Goal: Information Seeking & Learning: Learn about a topic

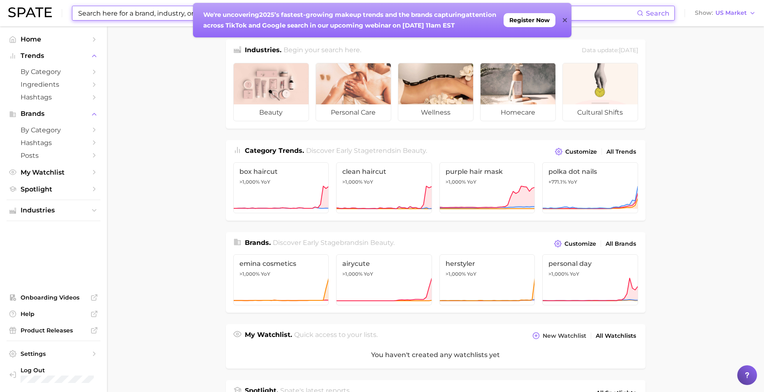
click at [159, 19] on input at bounding box center [356, 13] width 559 height 14
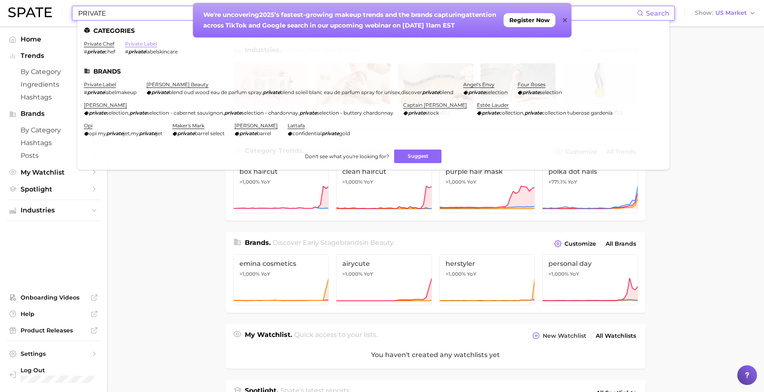
type input "PRIVATE"
click at [137, 43] on link "private label" at bounding box center [141, 44] width 32 height 6
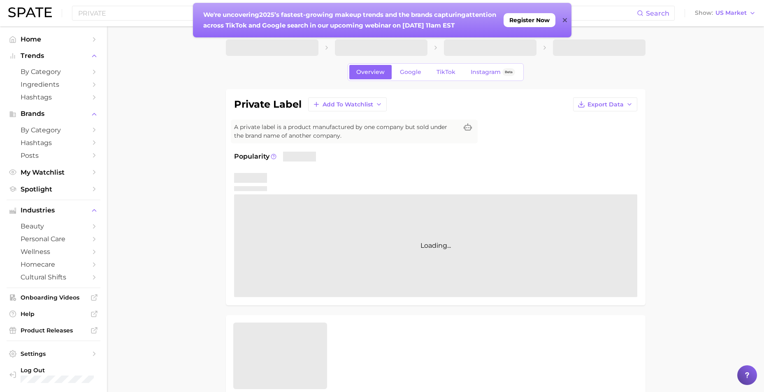
click at [564, 19] on icon at bounding box center [565, 20] width 4 height 4
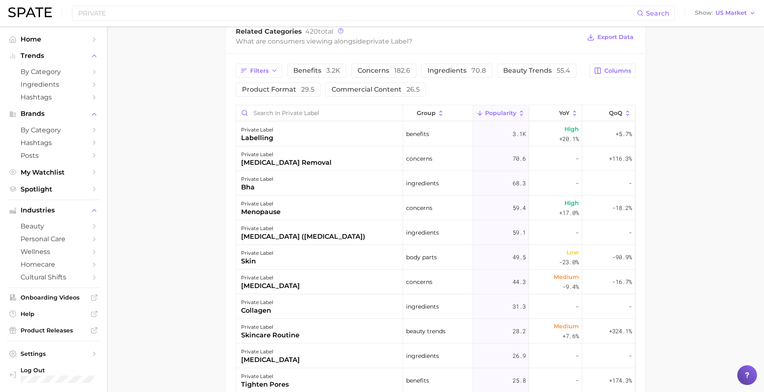
scroll to position [452, 0]
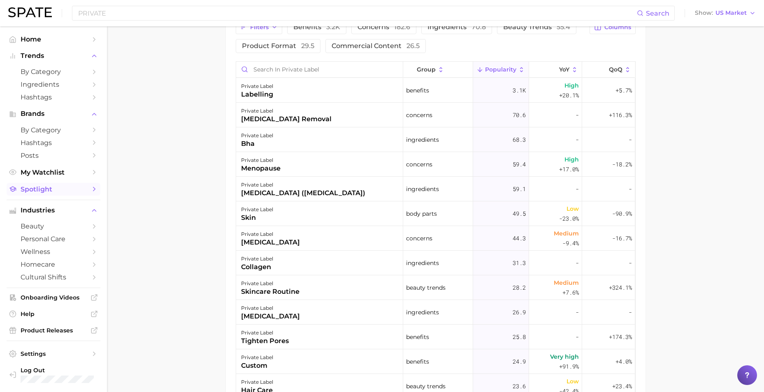
click at [47, 190] on span "Spotlight" at bounding box center [54, 190] width 66 height 8
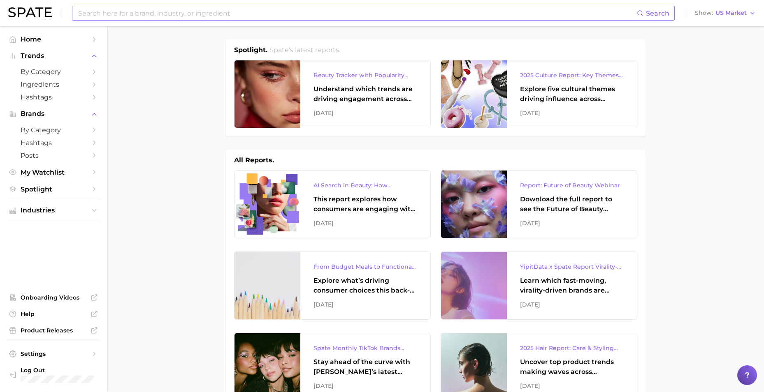
click at [167, 20] on div "Search Show US Market" at bounding box center [381, 13] width 747 height 26
click at [167, 16] on input at bounding box center [356, 13] width 559 height 14
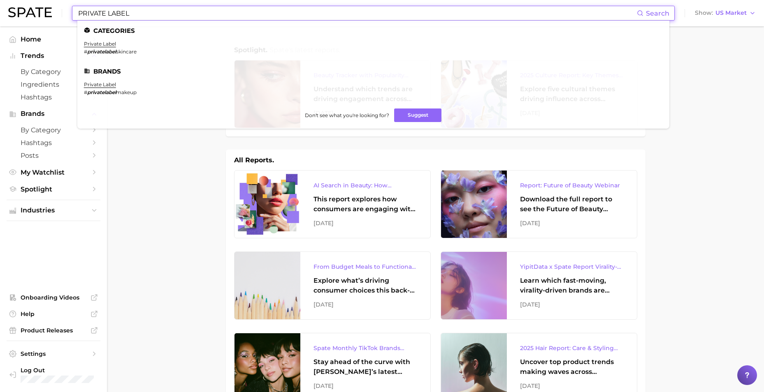
type input "PRIVATE LABEL"
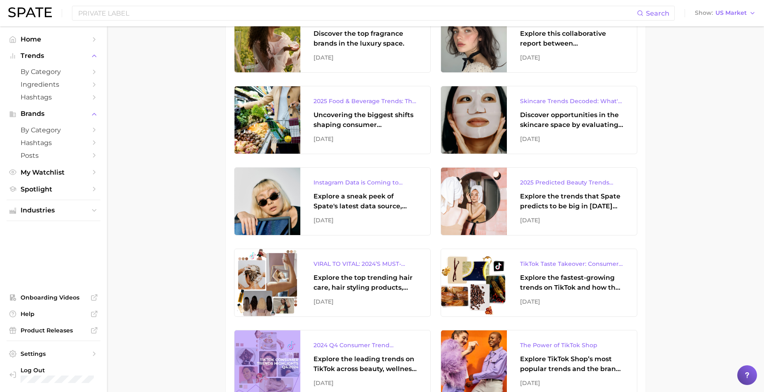
scroll to position [905, 0]
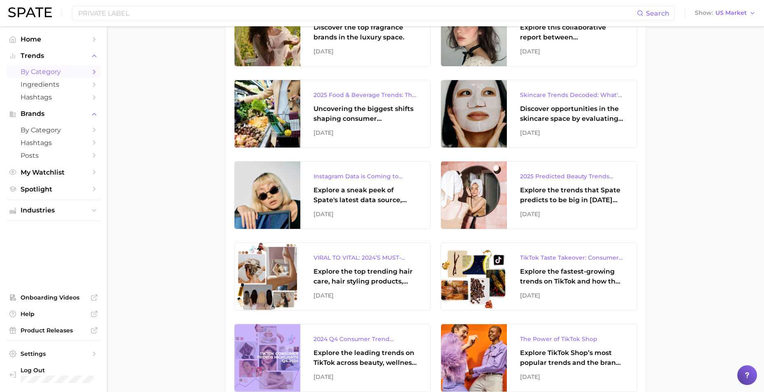
click at [66, 74] on span "by Category" at bounding box center [54, 72] width 66 height 8
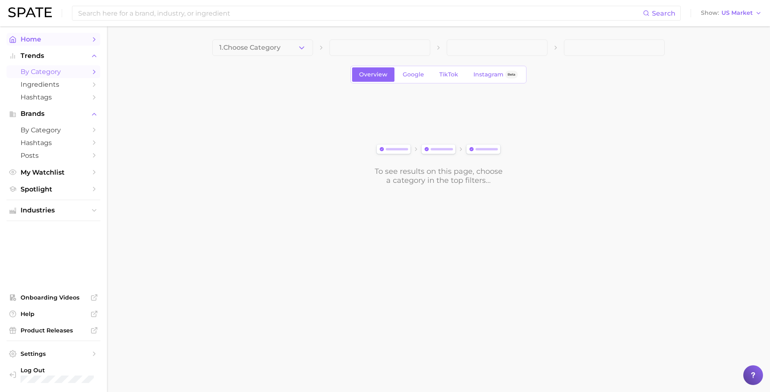
click at [58, 41] on span "Home" at bounding box center [54, 39] width 66 height 8
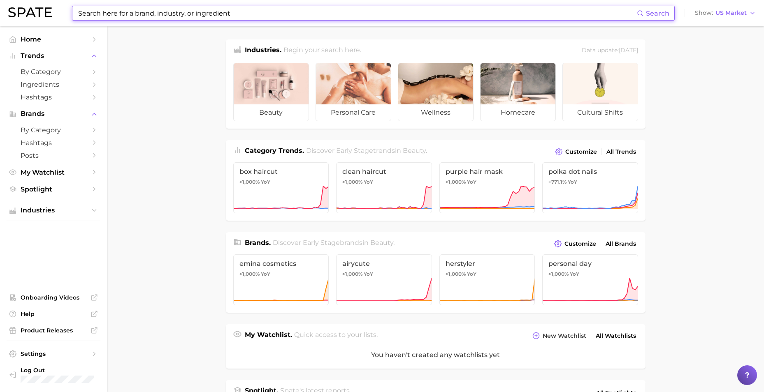
click at [127, 13] on input at bounding box center [356, 13] width 559 height 14
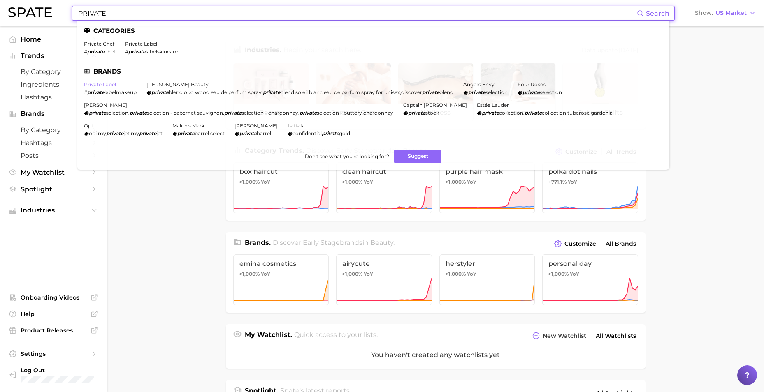
type input "PRIVATE"
click at [106, 84] on link "private label" at bounding box center [100, 84] width 32 height 6
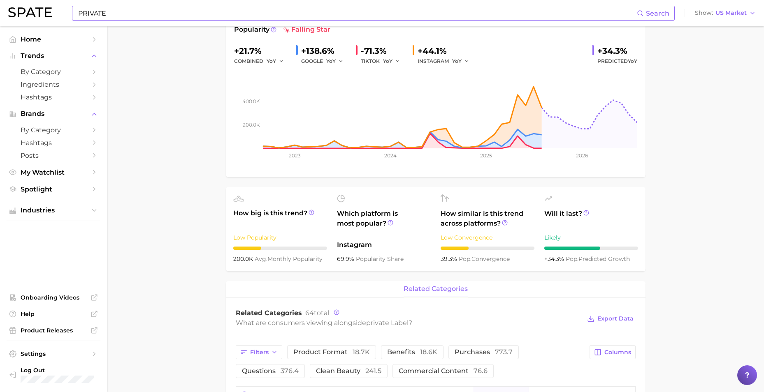
scroll to position [82, 0]
click at [176, 13] on input "PRIVATE" at bounding box center [356, 13] width 559 height 14
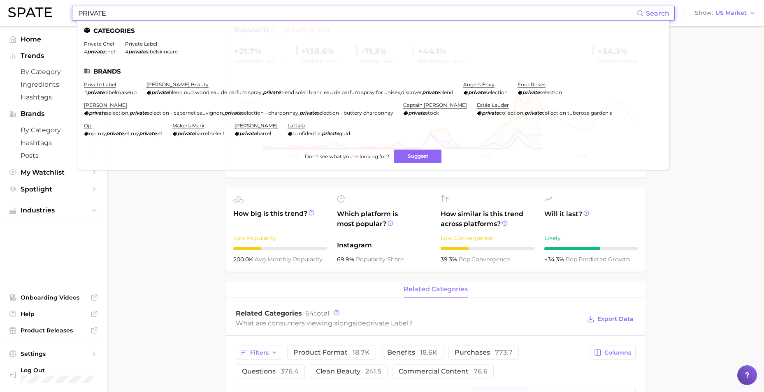
drag, startPoint x: 149, startPoint y: 14, endPoint x: 17, endPoint y: 15, distance: 131.2
click at [17, 15] on div "PRIVATE Search Categories private chef # private chef private label # private l…" at bounding box center [381, 13] width 747 height 26
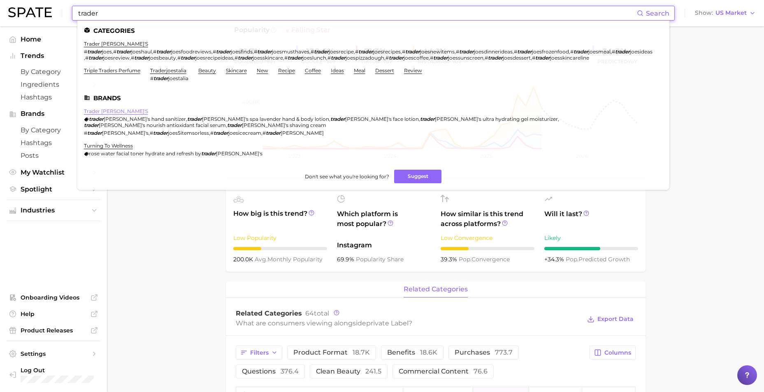
type input "trader"
click at [98, 114] on link "trader [PERSON_NAME]'s" at bounding box center [116, 111] width 64 height 6
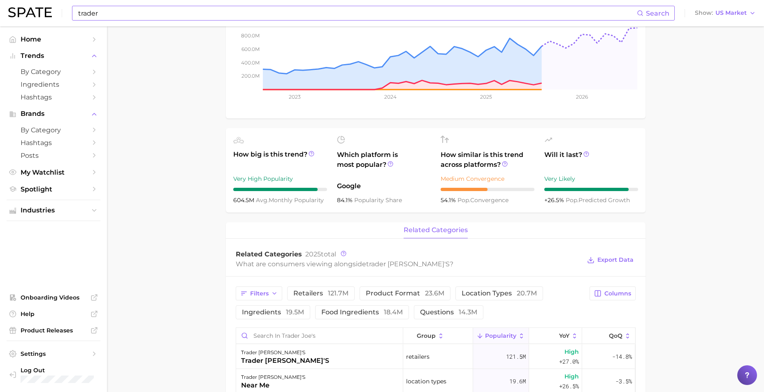
scroll to position [206, 0]
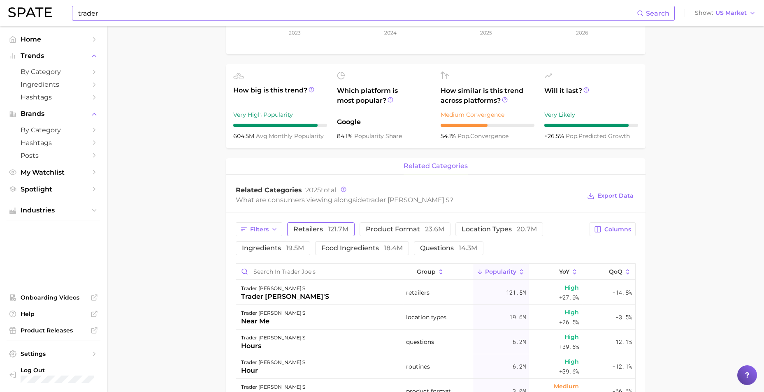
click at [315, 225] on button "retailers 121.7m" at bounding box center [320, 230] width 67 height 14
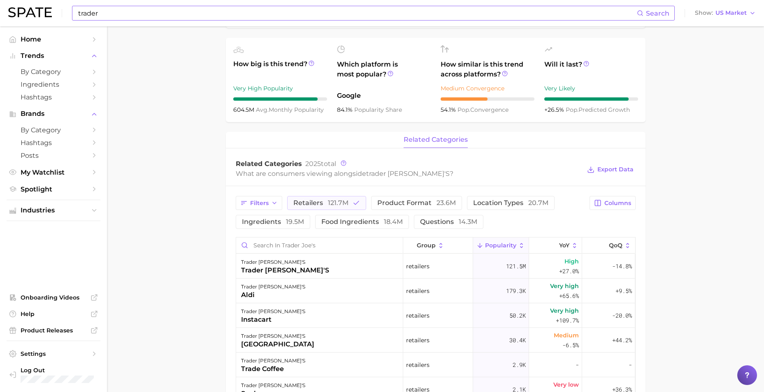
scroll to position [247, 0]
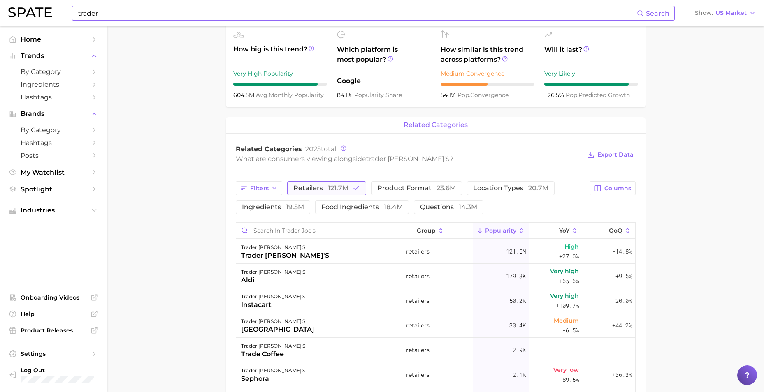
click at [329, 183] on button "retailers 121.7m" at bounding box center [326, 188] width 79 height 14
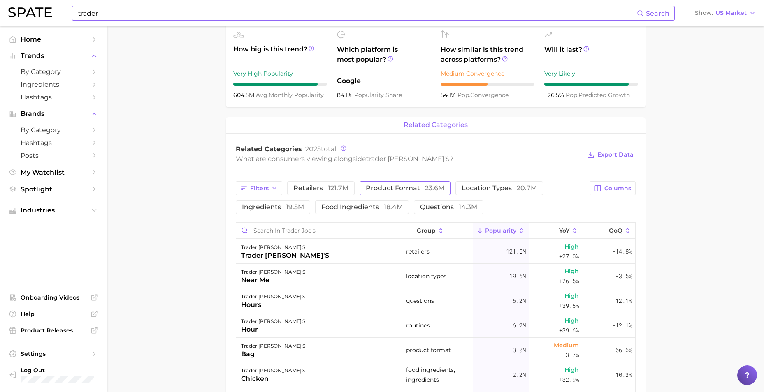
click at [374, 192] on button "product format 23.6m" at bounding box center [405, 188] width 91 height 14
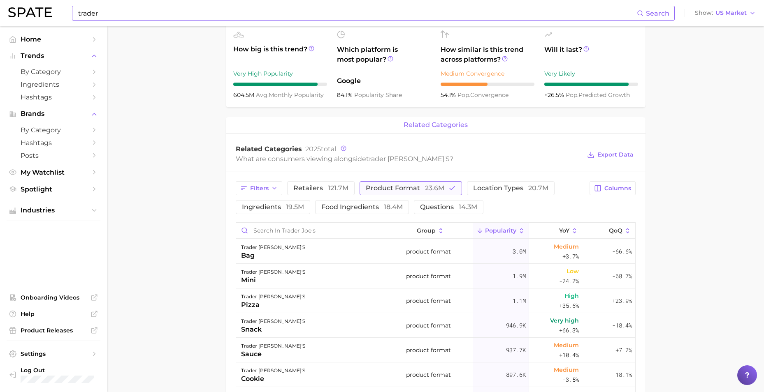
click at [374, 191] on span "product format 23.6m" at bounding box center [405, 188] width 79 height 7
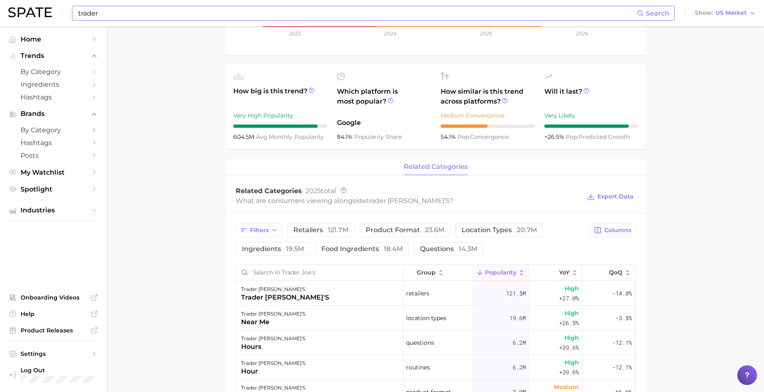
scroll to position [206, 0]
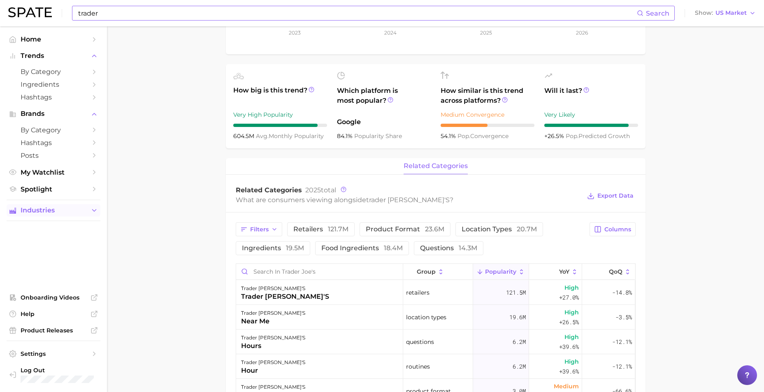
click at [97, 211] on icon "Sidebar" at bounding box center [93, 210] width 7 height 7
click at [96, 228] on icon "Sidebar" at bounding box center [93, 226] width 7 height 7
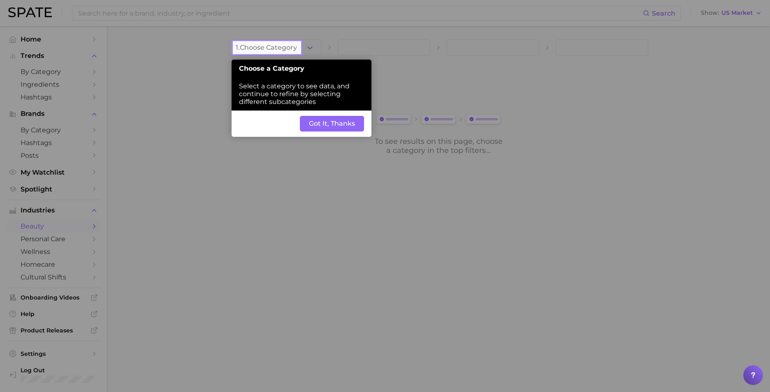
click at [335, 123] on button "Got It, Thanks" at bounding box center [332, 124] width 64 height 16
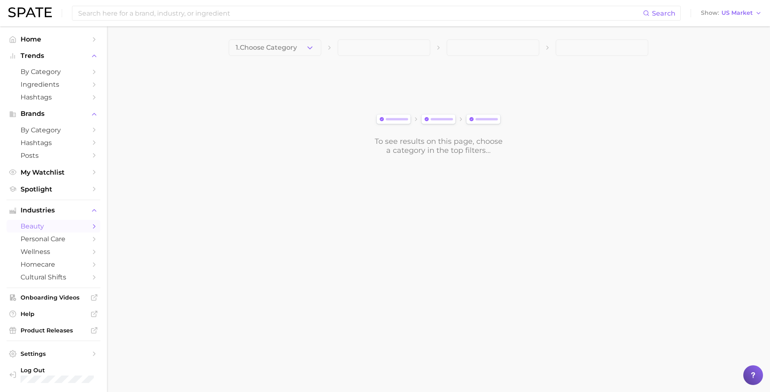
click at [315, 51] on button "1. Choose Category" at bounding box center [275, 47] width 93 height 16
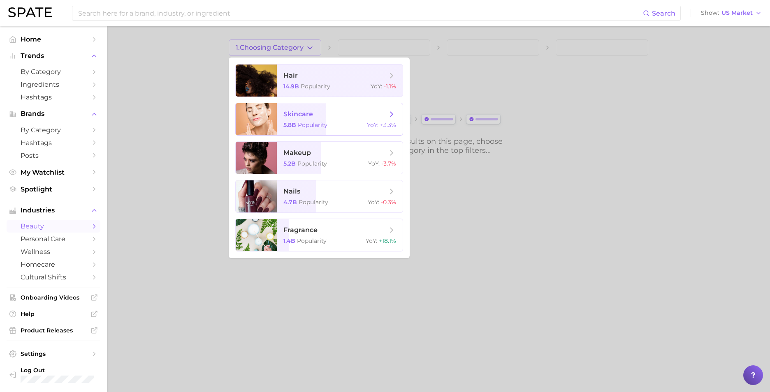
click at [323, 116] on span "skincare" at bounding box center [335, 114] width 104 height 9
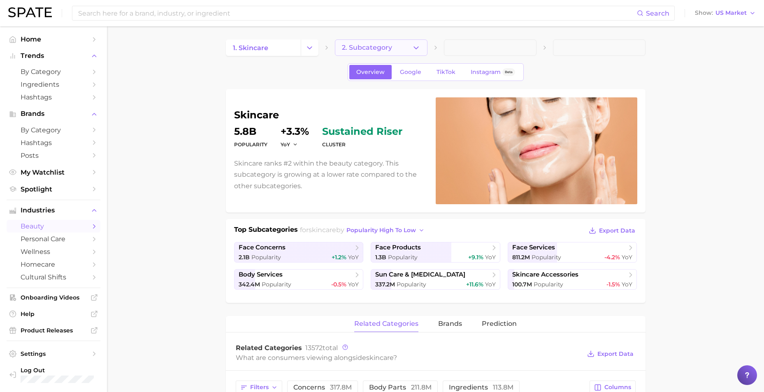
click at [415, 50] on icon "button" at bounding box center [416, 48] width 9 height 9
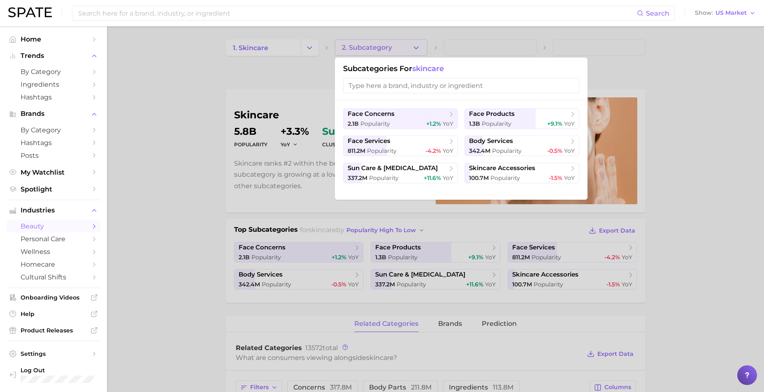
click at [402, 89] on input "search" at bounding box center [461, 85] width 236 height 15
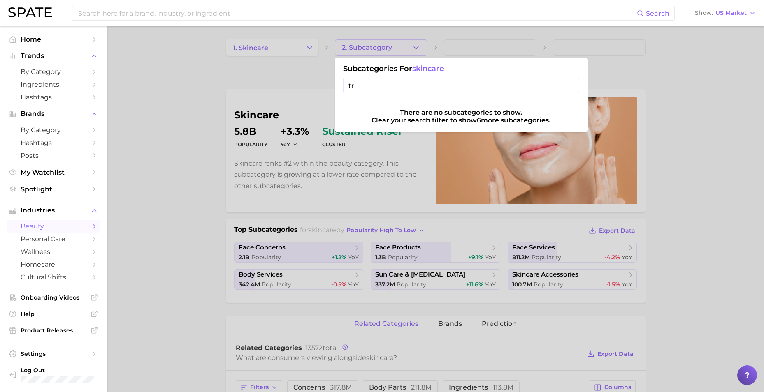
type input "t"
type input "priv"
click at [285, 76] on div at bounding box center [382, 196] width 764 height 392
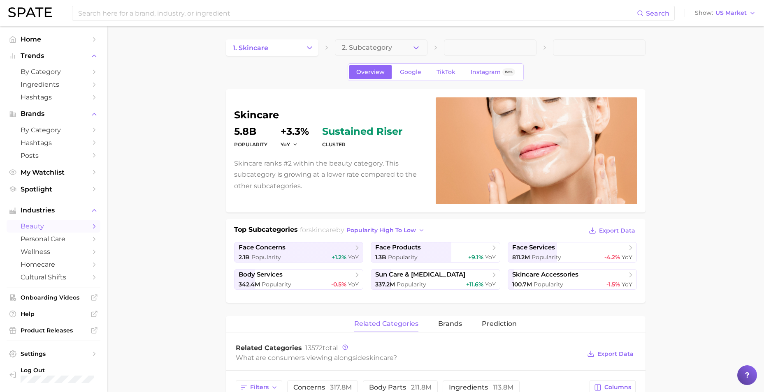
click at [430, 50] on div "1. skincare 2. Subcategory" at bounding box center [436, 47] width 420 height 16
click at [418, 48] on icon "button" at bounding box center [416, 48] width 9 height 9
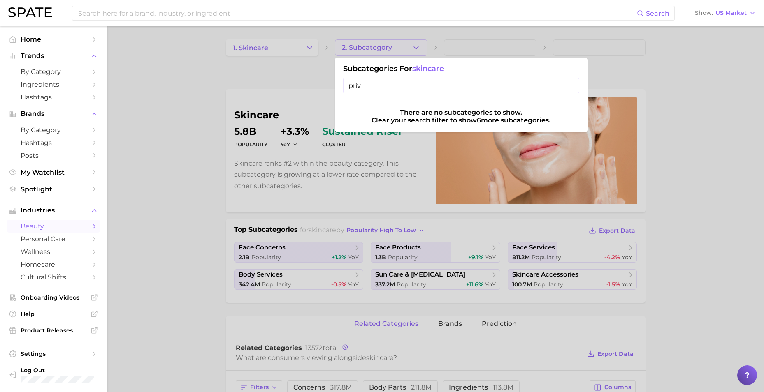
drag, startPoint x: 368, startPoint y: 85, endPoint x: 333, endPoint y: 80, distance: 35.3
click at [335, 56] on div "2. Subcategory Subcategories for skincare priv There are no subcategories to sh…" at bounding box center [381, 47] width 93 height 16
type input "="
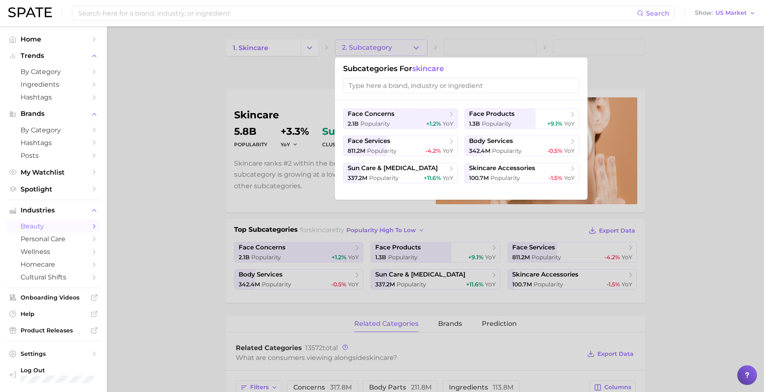
click at [205, 73] on div at bounding box center [382, 196] width 764 height 392
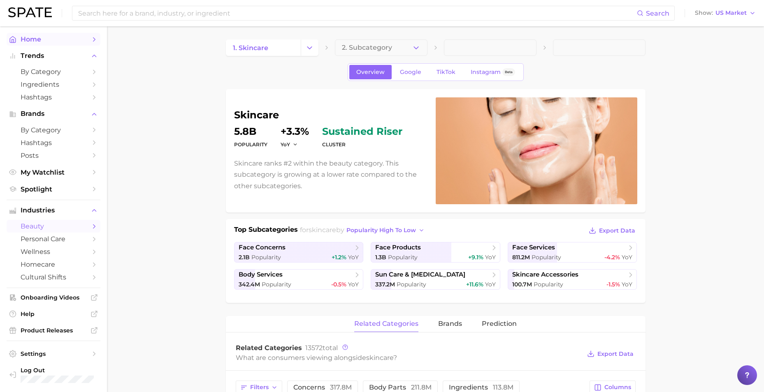
click at [64, 37] on span "Home" at bounding box center [54, 39] width 66 height 8
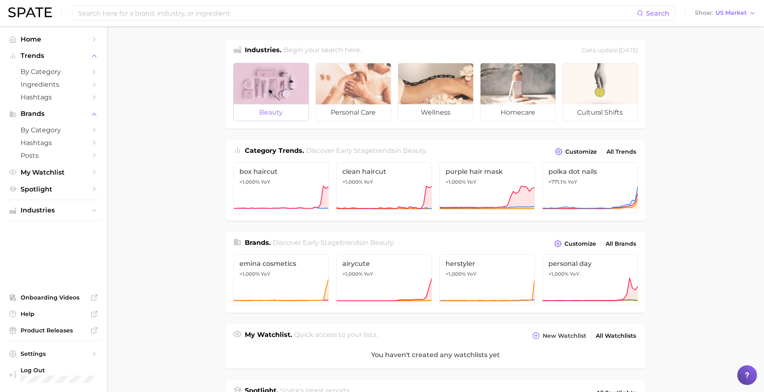
click at [265, 89] on div at bounding box center [271, 83] width 75 height 41
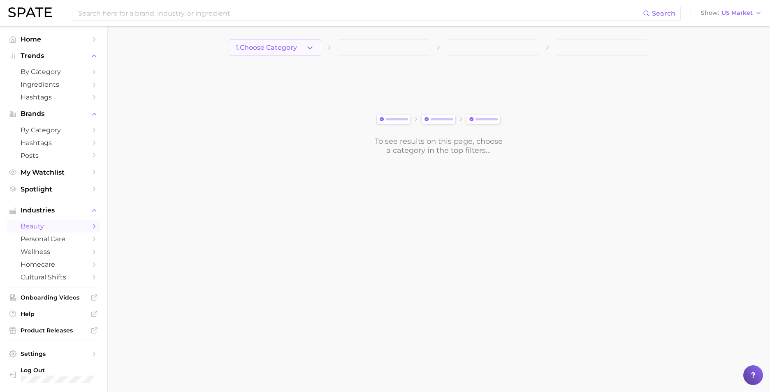
click at [280, 52] on button "1. Choose Category" at bounding box center [275, 47] width 93 height 16
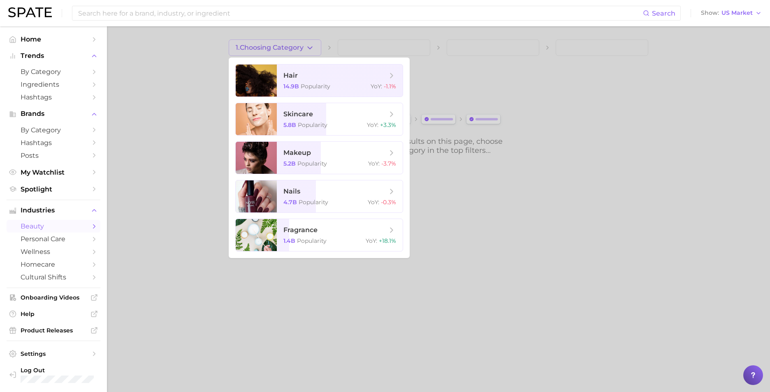
drag, startPoint x: 158, startPoint y: 44, endPoint x: 151, endPoint y: 21, distance: 24.2
click at [158, 44] on div at bounding box center [385, 196] width 770 height 392
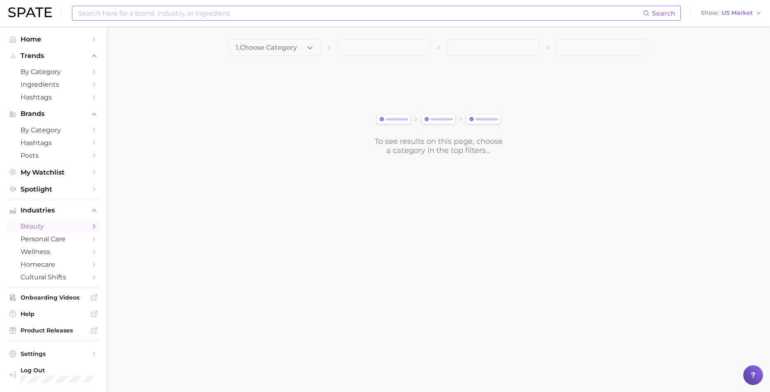
click at [146, 14] on input at bounding box center [360, 13] width 566 height 14
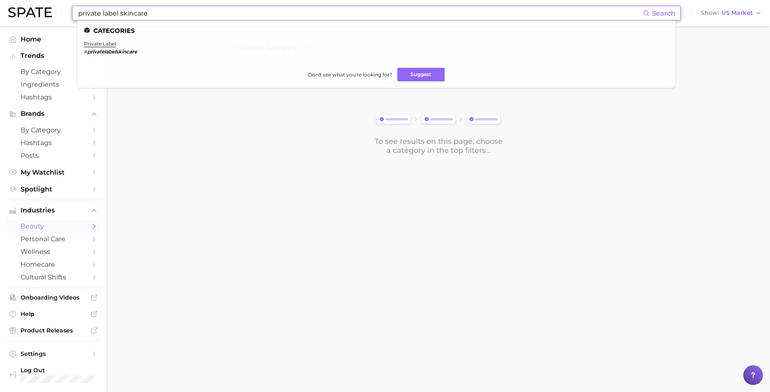
drag, startPoint x: 61, startPoint y: 5, endPoint x: 37, endPoint y: 3, distance: 24.4
click at [40, 2] on div "private label skincare Search Categories private label # privatelabelskincare D…" at bounding box center [385, 13] width 754 height 26
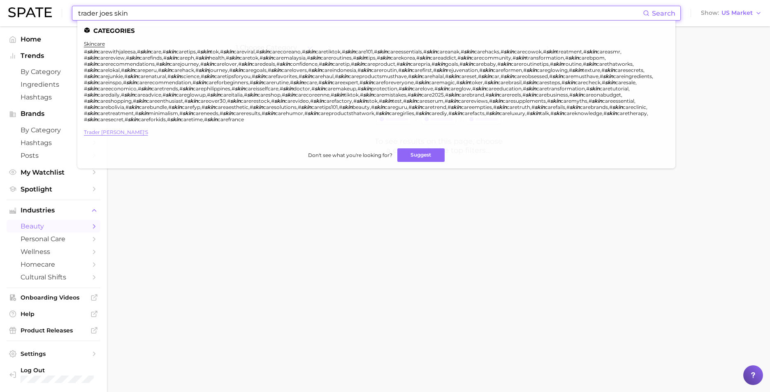
type input "trader joes skin"
click at [100, 133] on link "trader [PERSON_NAME]'s" at bounding box center [116, 132] width 64 height 6
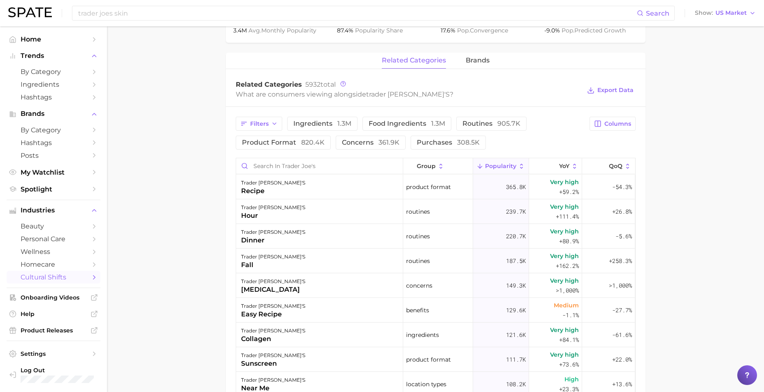
scroll to position [370, 0]
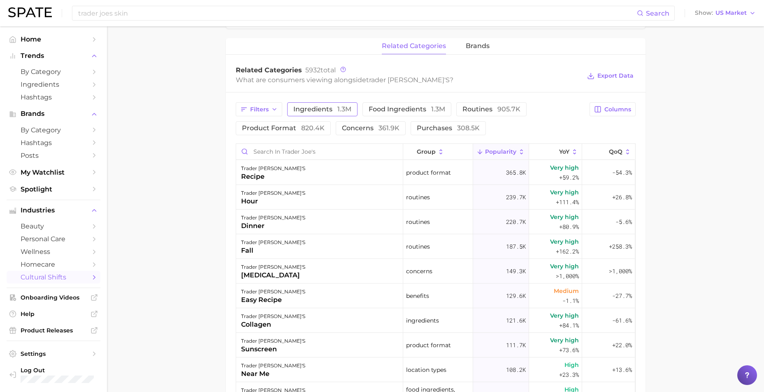
click at [340, 105] on span "1.3m" at bounding box center [344, 109] width 14 height 8
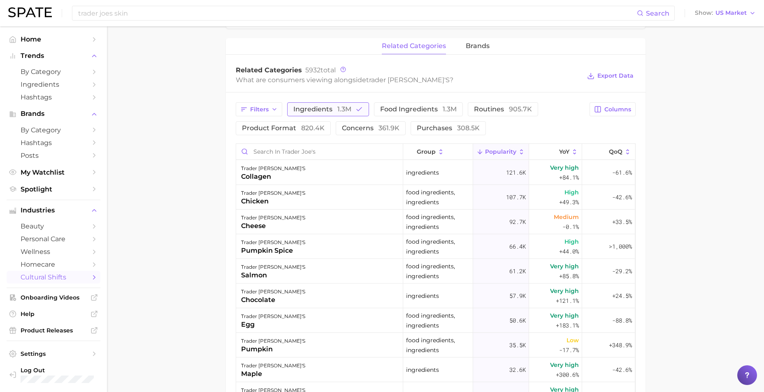
click at [346, 104] on button "ingredients 1.3m" at bounding box center [328, 109] width 82 height 14
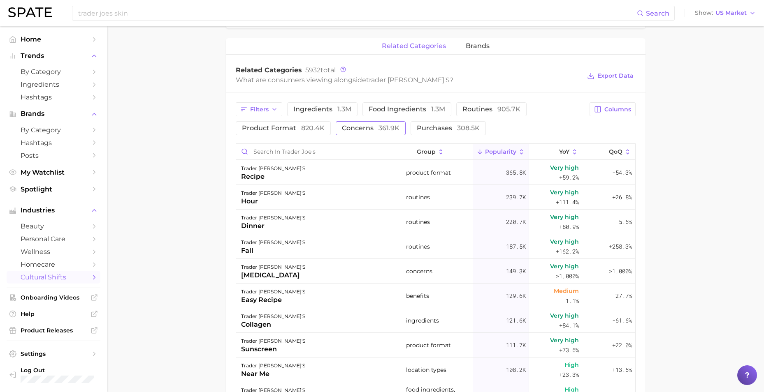
click at [357, 127] on span "concerns 361.9k" at bounding box center [371, 128] width 58 height 7
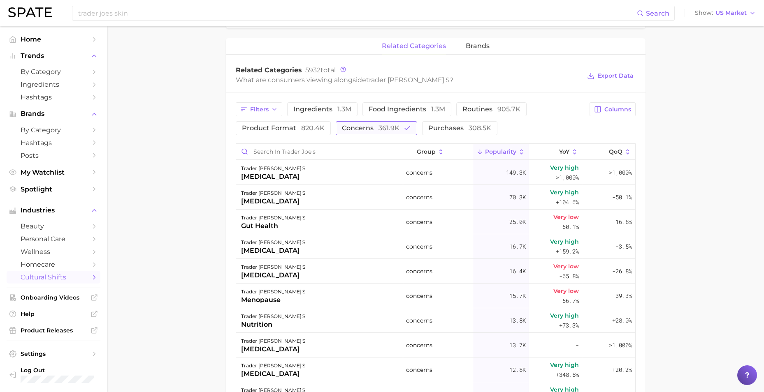
click at [357, 127] on span "concerns 361.9k" at bounding box center [371, 128] width 58 height 7
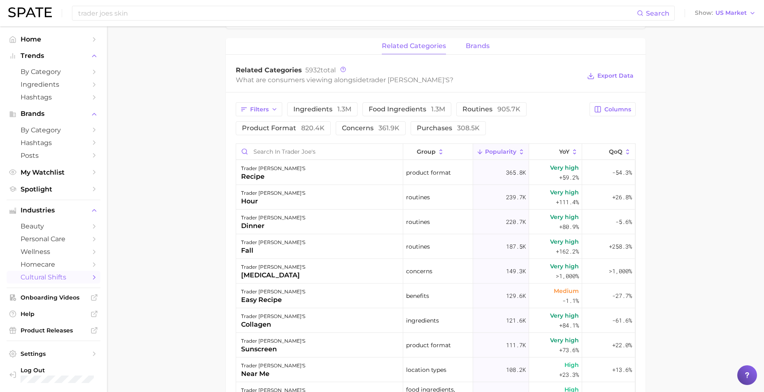
click at [468, 44] on span "brands" at bounding box center [478, 45] width 24 height 7
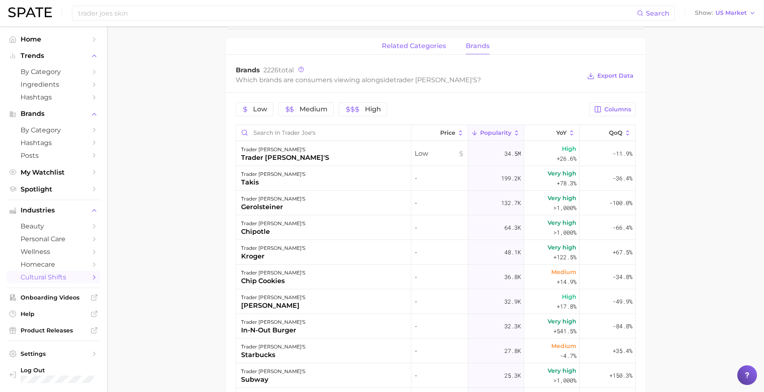
click at [391, 48] on span "related categories" at bounding box center [414, 45] width 64 height 7
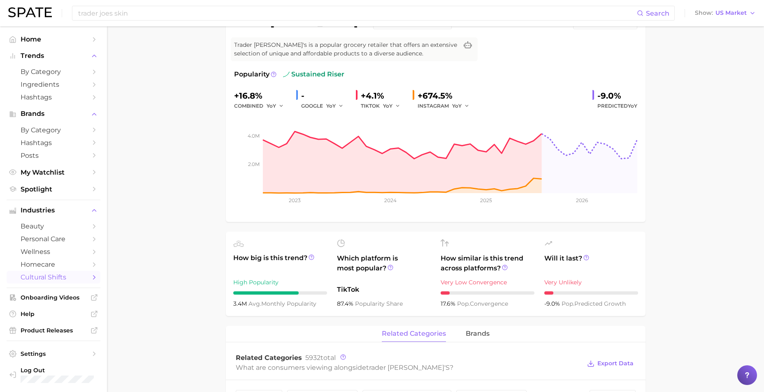
scroll to position [0, 0]
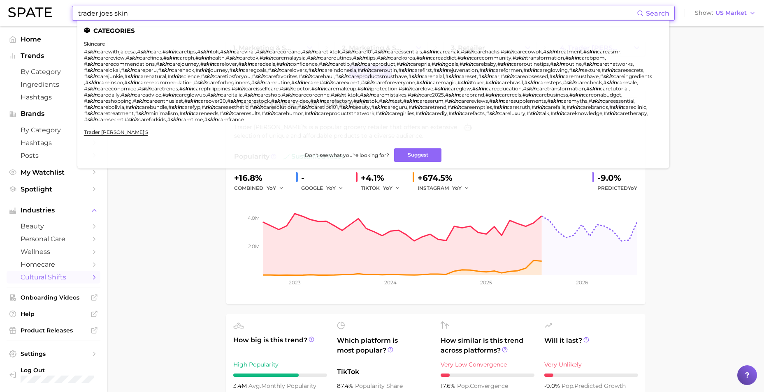
click at [127, 18] on input "trader joes skin" at bounding box center [356, 13] width 559 height 14
drag, startPoint x: 141, startPoint y: 13, endPoint x: 81, endPoint y: 8, distance: 59.9
click at [81, 8] on input "trader joes skin" at bounding box center [356, 13] width 559 height 14
type input "t"
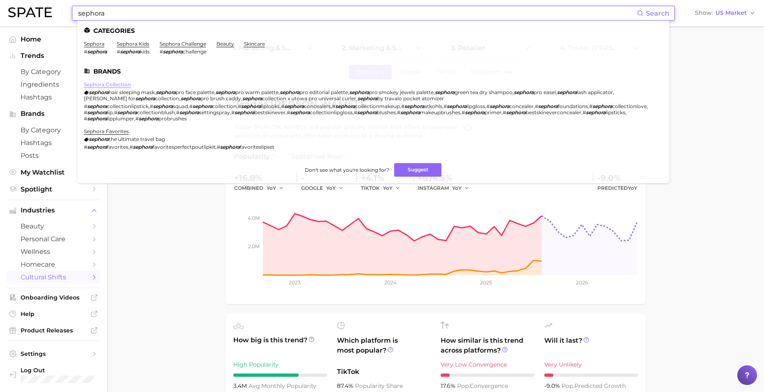
type input "sephora"
click at [106, 84] on link "sephora collection" at bounding box center [107, 84] width 47 height 6
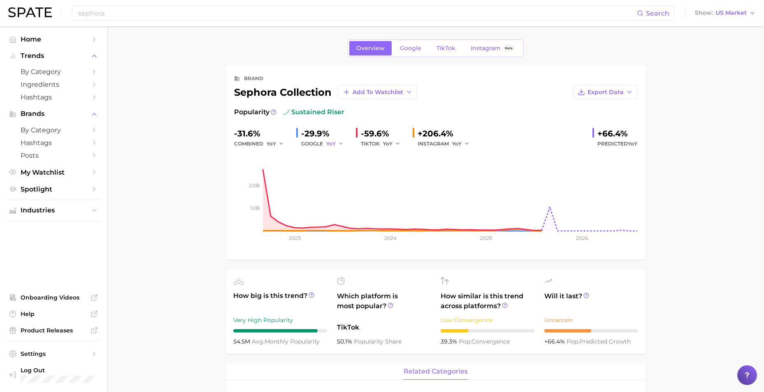
click at [336, 144] on button "YoY" at bounding box center [335, 144] width 18 height 10
click at [279, 148] on button "YoY" at bounding box center [276, 144] width 18 height 10
click at [287, 169] on button "QoQ" at bounding box center [312, 172] width 90 height 15
click at [277, 142] on span "QoQ" at bounding box center [273, 143] width 12 height 7
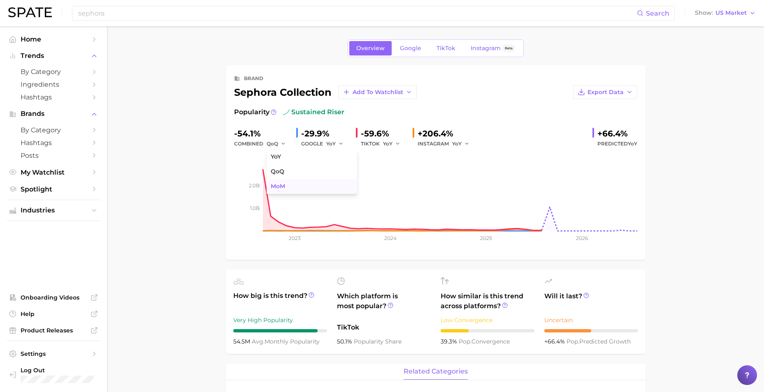
click at [289, 191] on button "MoM" at bounding box center [312, 186] width 90 height 15
click at [340, 144] on polyline "button" at bounding box center [340, 143] width 3 height 1
click at [347, 182] on button "MoM" at bounding box center [371, 186] width 90 height 15
click at [391, 141] on span "YoY" at bounding box center [387, 143] width 9 height 7
click at [412, 188] on button "MoM" at bounding box center [428, 186] width 90 height 15
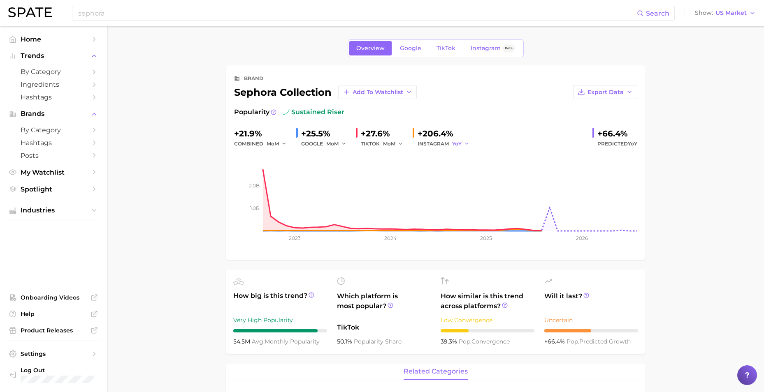
click at [458, 143] on span "YoY" at bounding box center [456, 143] width 9 height 7
click at [480, 184] on button "MoM" at bounding box center [497, 186] width 90 height 15
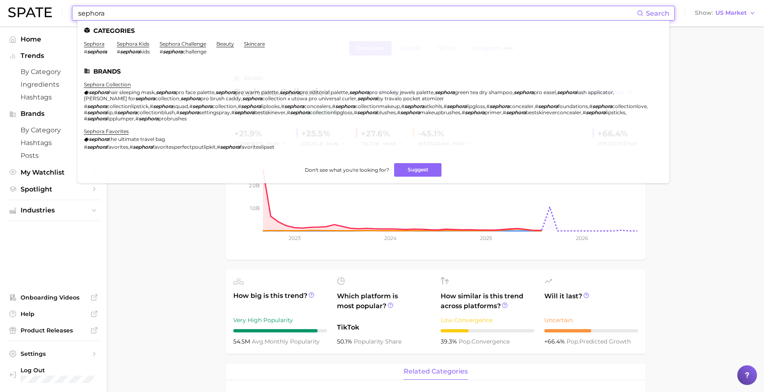
drag, startPoint x: 135, startPoint y: 10, endPoint x: 56, endPoint y: 7, distance: 79.5
click at [56, 7] on div "sephora Search Categories sephora # sephora sephora kids # sephora kids sephora…" at bounding box center [381, 13] width 747 height 26
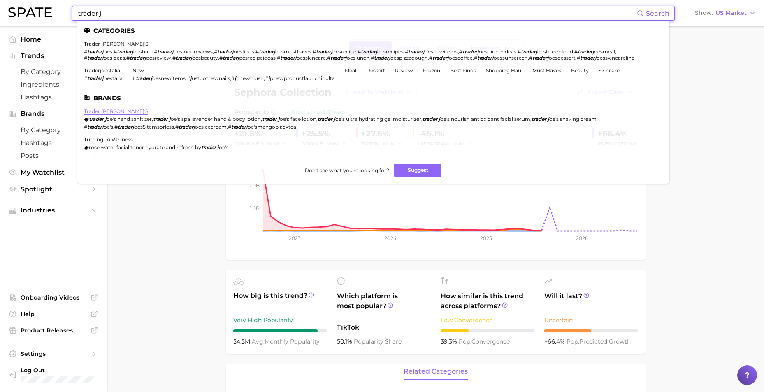
type input "trader j"
click at [93, 114] on link "trader [PERSON_NAME]'s" at bounding box center [116, 111] width 64 height 6
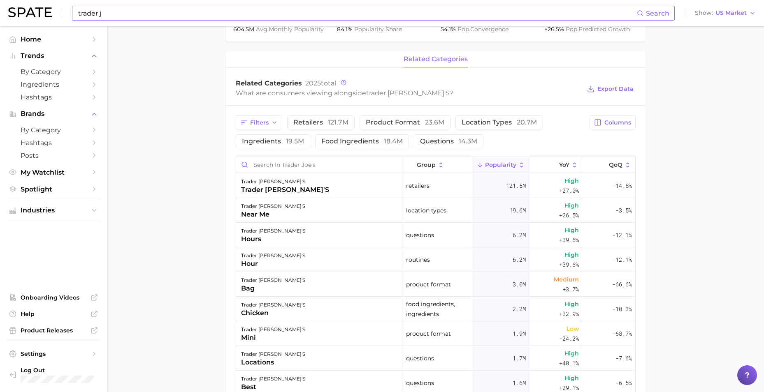
scroll to position [329, 0]
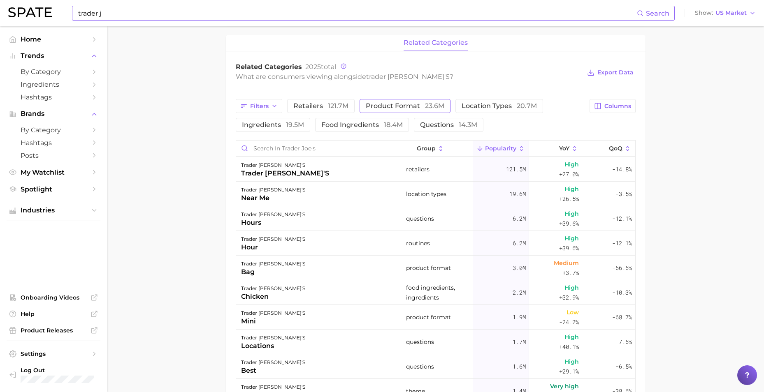
click at [390, 101] on button "product format 23.6m" at bounding box center [405, 106] width 91 height 14
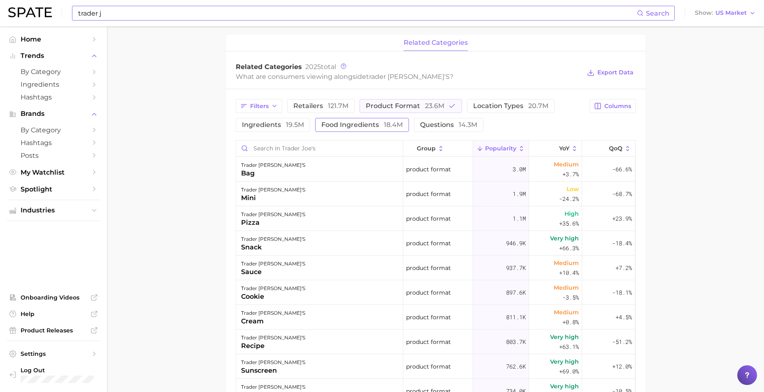
click at [389, 122] on span "18.4m" at bounding box center [393, 125] width 19 height 8
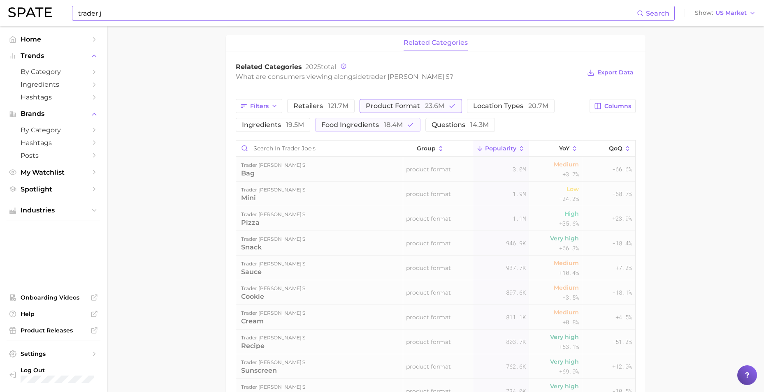
click at [400, 109] on span "product format 23.6m" at bounding box center [405, 106] width 79 height 7
click at [400, 122] on span "18.4m" at bounding box center [393, 125] width 19 height 8
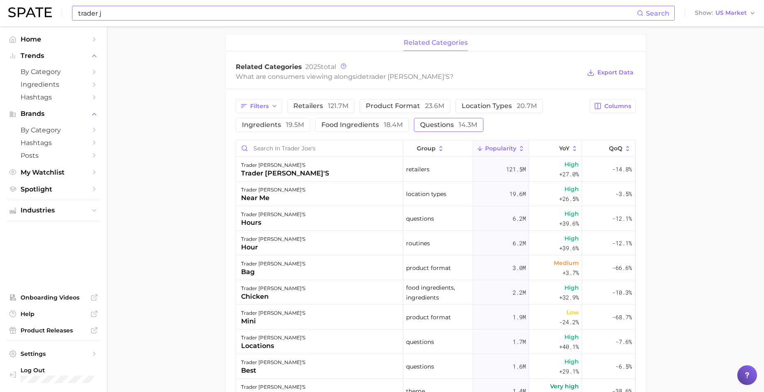
click at [429, 128] on span "questions 14.3m" at bounding box center [448, 125] width 57 height 7
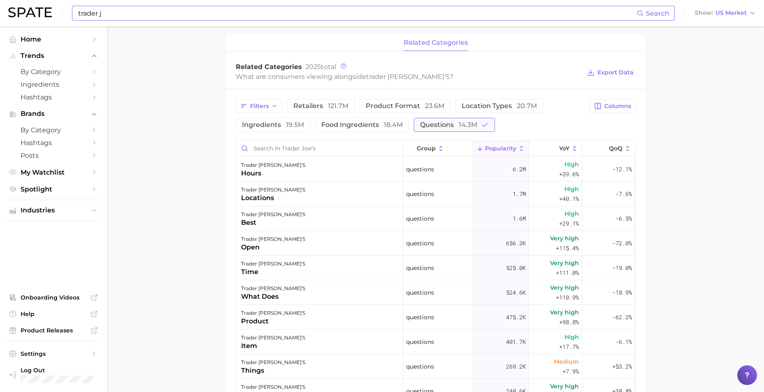
click at [429, 128] on span "questions 14.3m" at bounding box center [448, 125] width 57 height 7
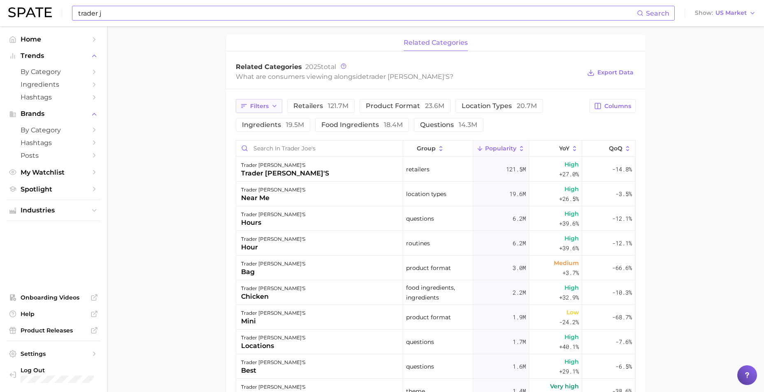
click at [274, 108] on icon "button" at bounding box center [274, 106] width 7 height 7
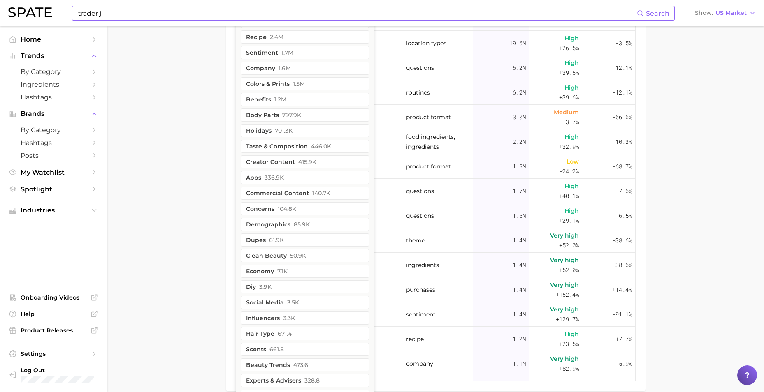
scroll to position [520, 0]
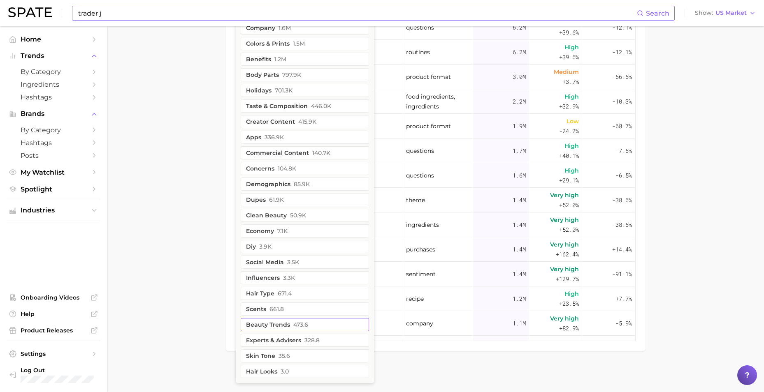
click at [320, 323] on button "beauty trends 473.6" at bounding box center [305, 324] width 128 height 13
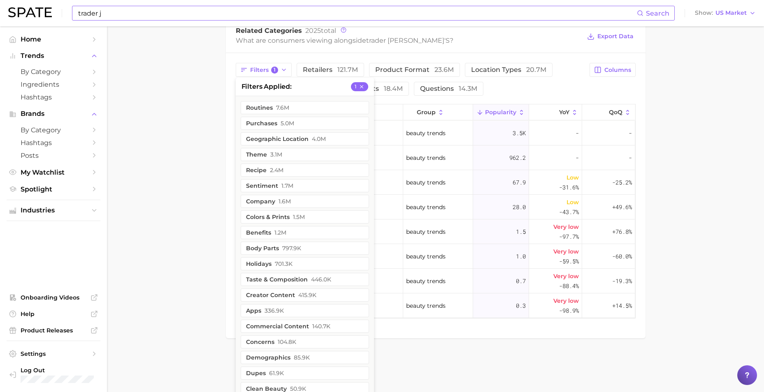
click at [146, 245] on main "Overview Google TikTok Instagram Beta brand trader [PERSON_NAME]'s Add to Watch…" at bounding box center [435, 20] width 657 height 719
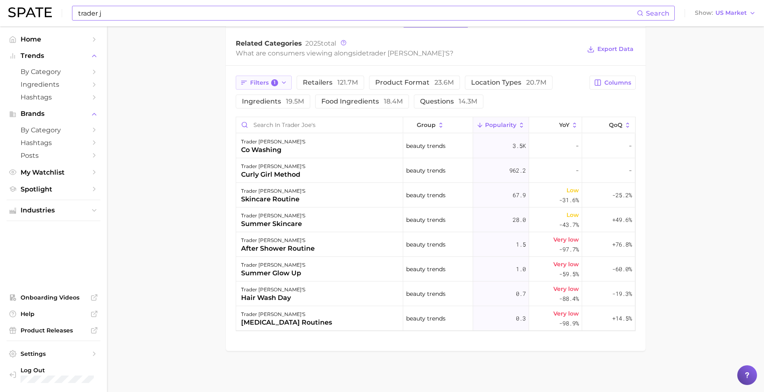
click at [285, 81] on icon "button" at bounding box center [284, 82] width 7 height 7
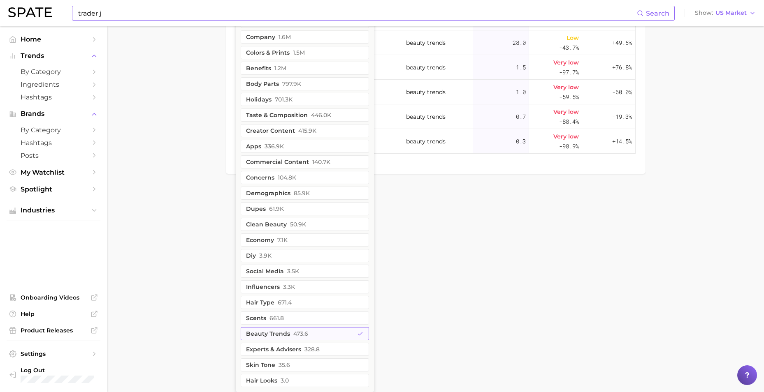
click at [281, 338] on button "beauty trends 473.6" at bounding box center [305, 333] width 128 height 13
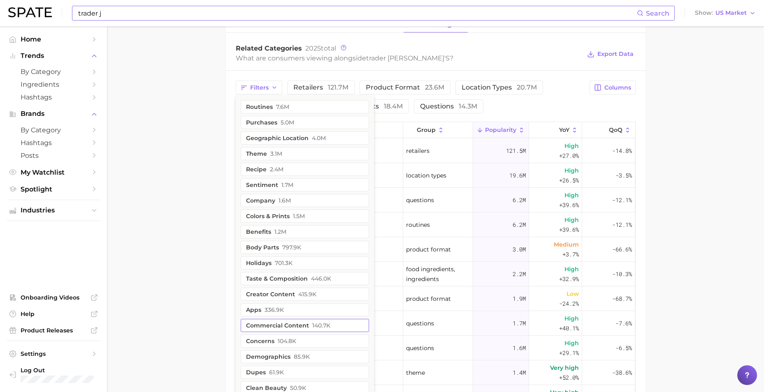
scroll to position [347, 0]
click at [279, 110] on span "7.6m" at bounding box center [282, 107] width 13 height 7
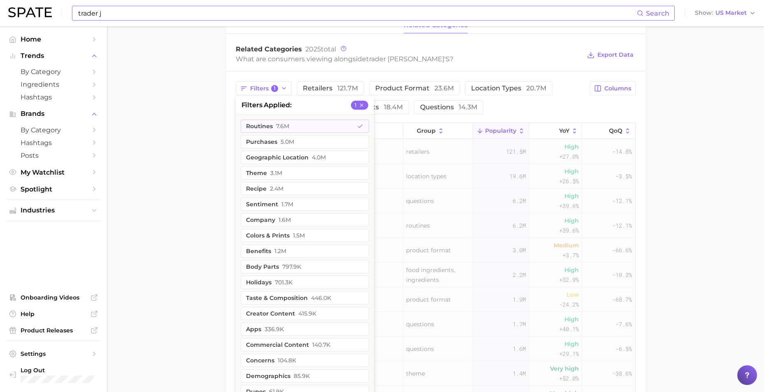
click at [187, 179] on main "Overview Google TikTok Instagram Beta brand trader [PERSON_NAME]'s Add to Watch…" at bounding box center [435, 123] width 657 height 886
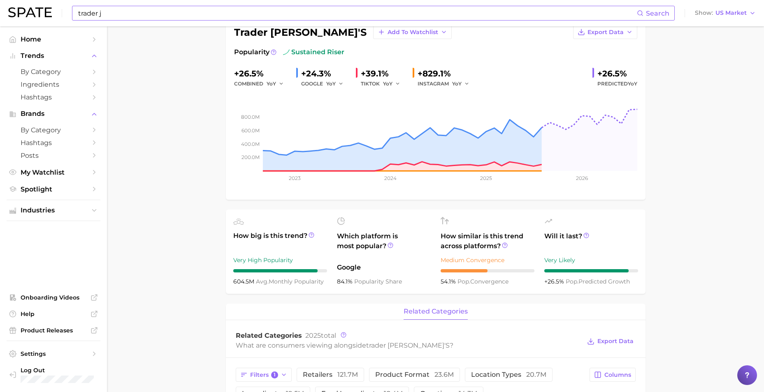
scroll to position [0, 0]
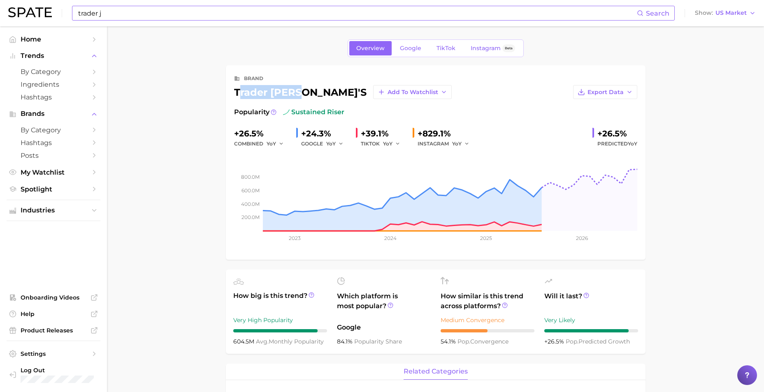
drag, startPoint x: 293, startPoint y: 91, endPoint x: 240, endPoint y: 93, distance: 53.5
click at [240, 93] on div "trader [PERSON_NAME]'s Add to Watchlist" at bounding box center [343, 92] width 218 height 14
drag, startPoint x: 240, startPoint y: 93, endPoint x: 291, endPoint y: 90, distance: 51.1
click at [291, 90] on div "trader [PERSON_NAME]'s Add to Watchlist" at bounding box center [343, 92] width 218 height 14
drag, startPoint x: 291, startPoint y: 90, endPoint x: 289, endPoint y: 95, distance: 4.8
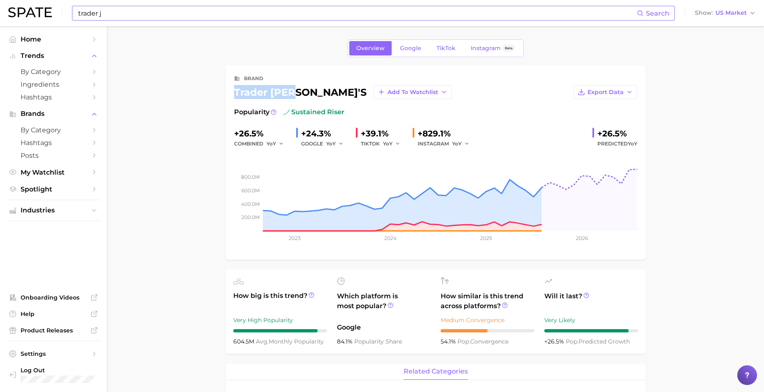
click at [287, 95] on div "trader [PERSON_NAME]'s Add to Watchlist" at bounding box center [343, 92] width 218 height 14
drag, startPoint x: 285, startPoint y: 94, endPoint x: 244, endPoint y: 95, distance: 40.7
click at [244, 95] on div "trader [PERSON_NAME]'s Add to Watchlist" at bounding box center [343, 92] width 218 height 14
drag, startPoint x: 244, startPoint y: 95, endPoint x: 291, endPoint y: 95, distance: 46.9
click at [291, 95] on div "trader [PERSON_NAME]'s Add to Watchlist" at bounding box center [343, 92] width 218 height 14
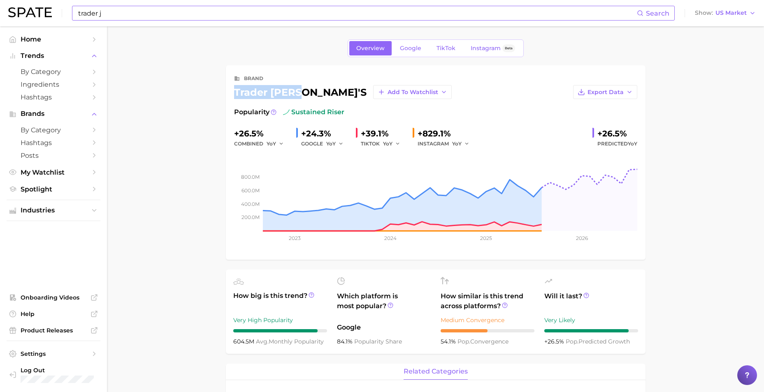
drag, startPoint x: 291, startPoint y: 95, endPoint x: 236, endPoint y: 95, distance: 55.1
click at [236, 95] on div "trader [PERSON_NAME]'s Add to Watchlist" at bounding box center [343, 92] width 218 height 14
drag, startPoint x: 269, startPoint y: 95, endPoint x: 278, endPoint y: 96, distance: 9.1
click at [269, 95] on div "trader [PERSON_NAME]'s Add to Watchlist" at bounding box center [343, 92] width 218 height 14
click at [291, 96] on div "trader [PERSON_NAME]'s Add to Watchlist" at bounding box center [343, 92] width 218 height 14
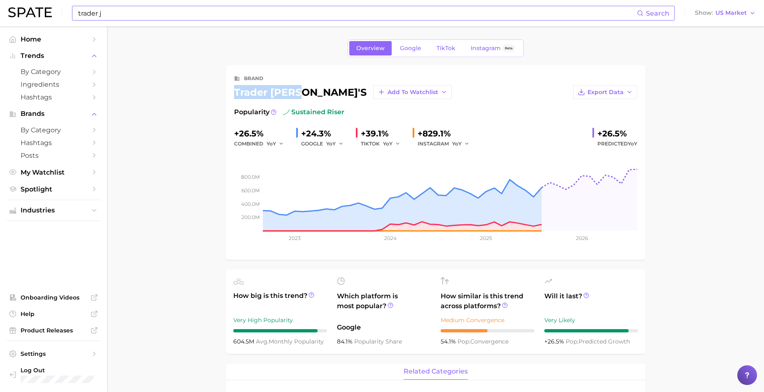
click at [295, 95] on div "trader [PERSON_NAME]'s Add to Watchlist" at bounding box center [343, 92] width 218 height 14
drag, startPoint x: 297, startPoint y: 95, endPoint x: 241, endPoint y: 95, distance: 55.5
click at [241, 95] on div "trader [PERSON_NAME]'s Add to Watchlist" at bounding box center [343, 92] width 218 height 14
drag, startPoint x: 241, startPoint y: 95, endPoint x: 285, endPoint y: 93, distance: 44.1
click at [285, 93] on div "trader [PERSON_NAME]'s Add to Watchlist" at bounding box center [343, 92] width 218 height 14
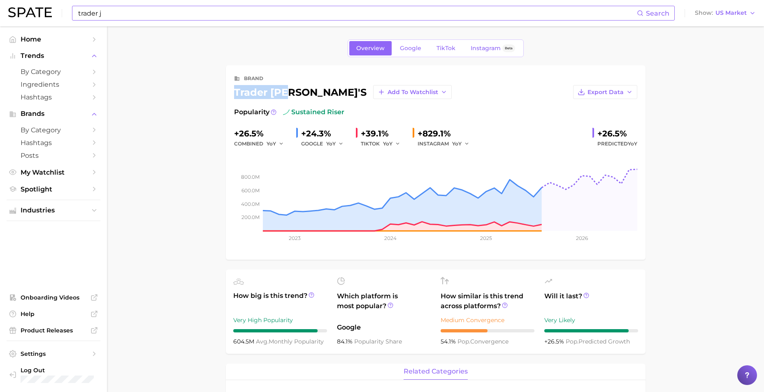
click at [285, 93] on div "trader [PERSON_NAME]'s Add to Watchlist" at bounding box center [343, 92] width 218 height 14
